Goal: Transaction & Acquisition: Purchase product/service

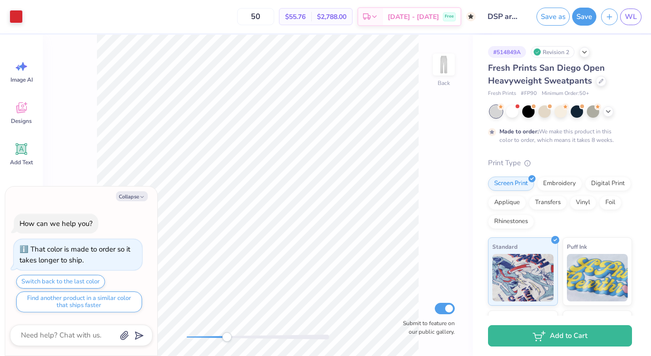
drag, startPoint x: 186, startPoint y: 338, endPoint x: 225, endPoint y: 339, distance: 38.5
click at [225, 339] on div "Accessibility label" at bounding box center [227, 338] width 10 height 10
click at [136, 198] on button "Collapse" at bounding box center [132, 196] width 32 height 10
type textarea "x"
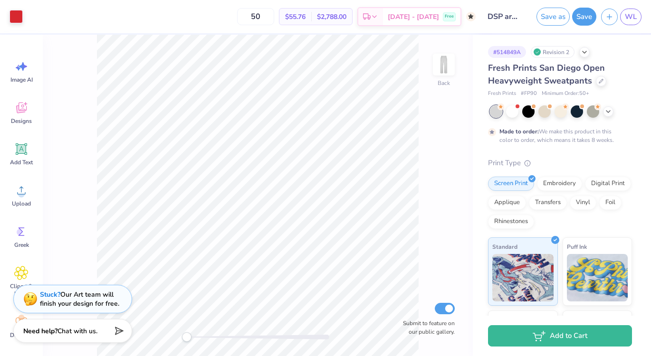
click at [173, 338] on div "Back Submit to feature on our public gallery." at bounding box center [258, 196] width 430 height 322
click at [588, 18] on button "Save" at bounding box center [584, 15] width 24 height 18
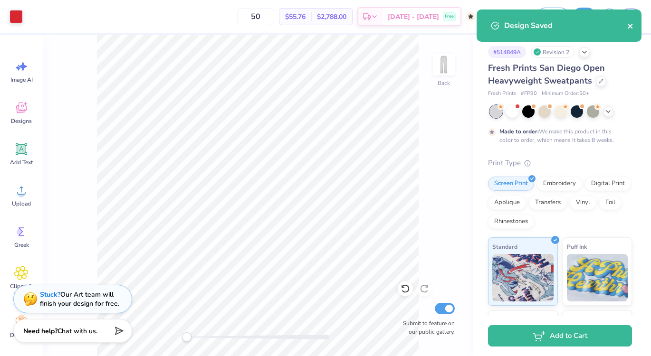
click at [627, 30] on button "close" at bounding box center [630, 25] width 7 height 11
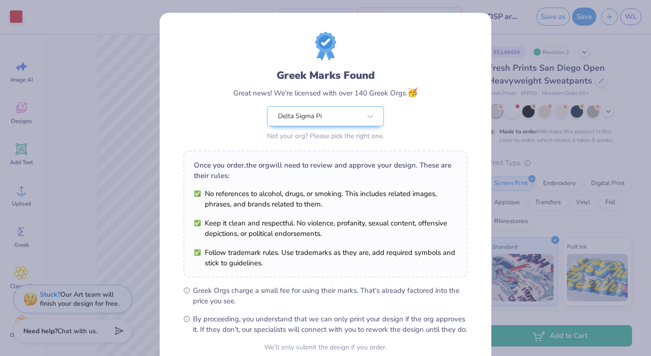
scroll to position [88, 0]
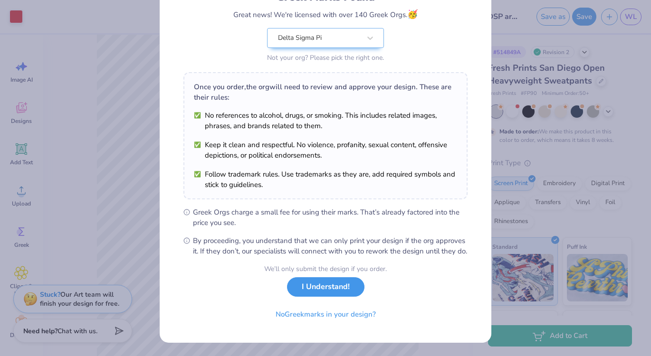
click at [297, 296] on button "I Understand!" at bounding box center [325, 286] width 77 height 19
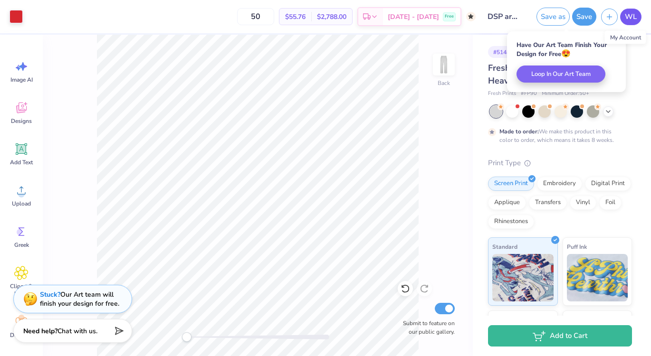
click at [624, 18] on link "WL" at bounding box center [630, 17] width 21 height 17
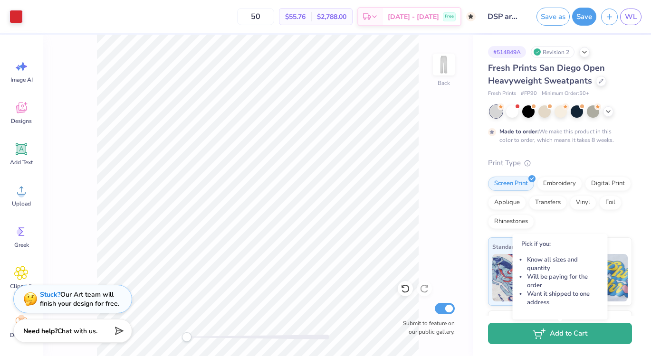
click at [536, 333] on icon "button" at bounding box center [537, 333] width 9 height 5
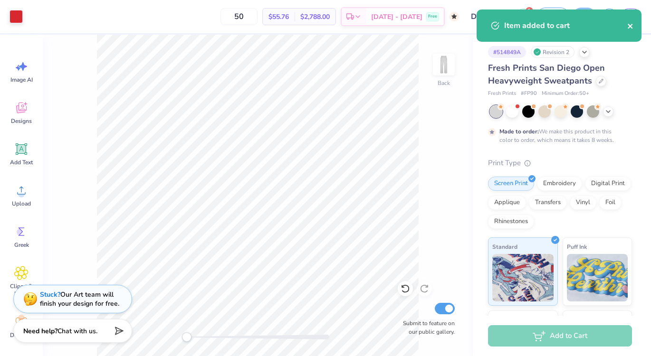
click at [631, 27] on icon "close" at bounding box center [630, 26] width 5 height 5
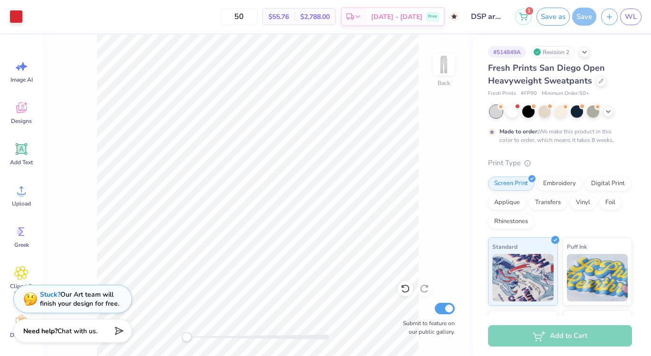
click at [528, 11] on div "Item added to cart" at bounding box center [559, 10] width 169 height 4
click at [526, 16] on icon at bounding box center [523, 14] width 8 height 5
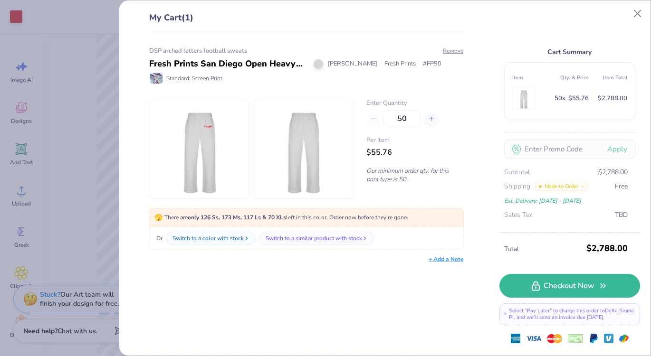
click at [373, 119] on div "50" at bounding box center [414, 118] width 97 height 17
click at [372, 122] on div "50" at bounding box center [414, 118] width 97 height 17
click at [636, 15] on button "Close" at bounding box center [638, 14] width 18 height 18
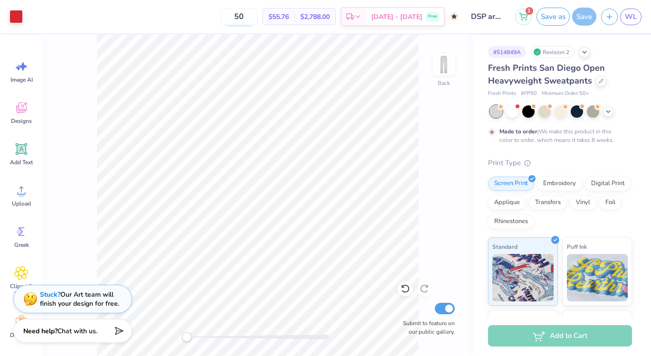
click at [257, 13] on input "50" at bounding box center [238, 16] width 37 height 17
click at [574, 56] on div "# 514849A Revision 2" at bounding box center [560, 52] width 144 height 12
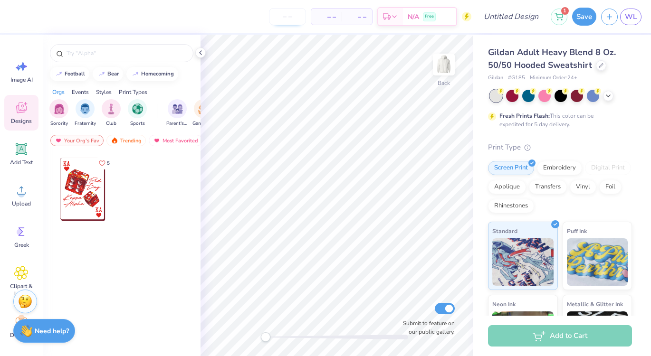
click at [285, 22] on input "number" at bounding box center [287, 16] width 37 height 17
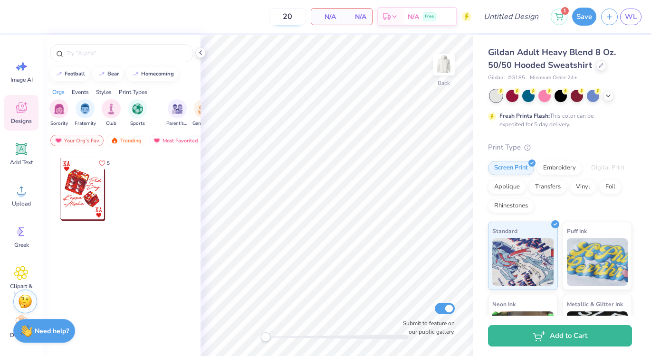
click at [298, 18] on input "20" at bounding box center [287, 16] width 37 height 17
type input "2"
click at [430, 317] on div "Submit to feature on our public gallery." at bounding box center [426, 318] width 57 height 35
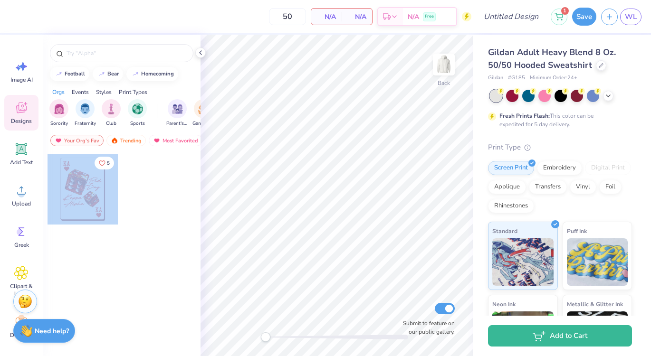
click at [341, 200] on div "50 N/A Per Item N/A Total Est. Delivery N/A Free Design Title 1 Save WL Image A…" at bounding box center [325, 178] width 651 height 356
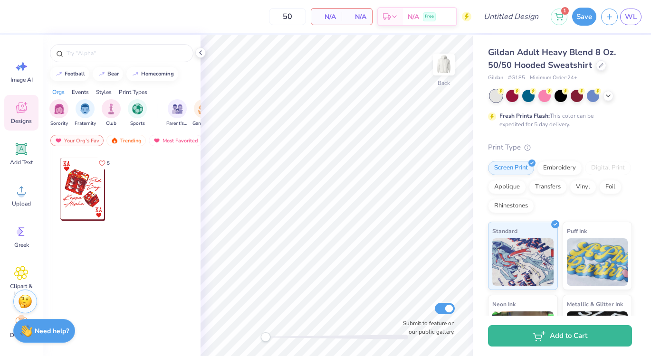
click at [85, 204] on div at bounding box center [83, 189] width 70 height 70
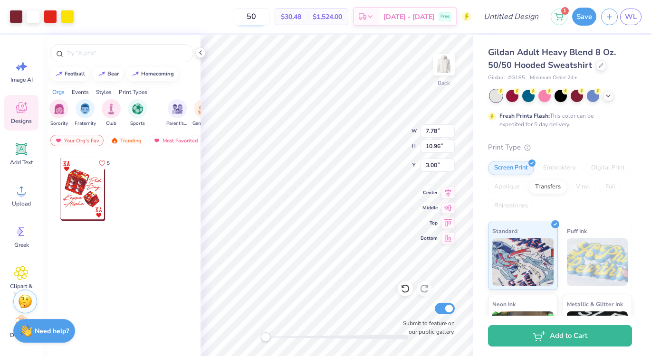
drag, startPoint x: 273, startPoint y: 14, endPoint x: 248, endPoint y: 14, distance: 24.7
click at [248, 14] on input "50" at bounding box center [251, 16] width 37 height 17
type input "20"
